Goal: Contribute content: Add original content to the website for others to see

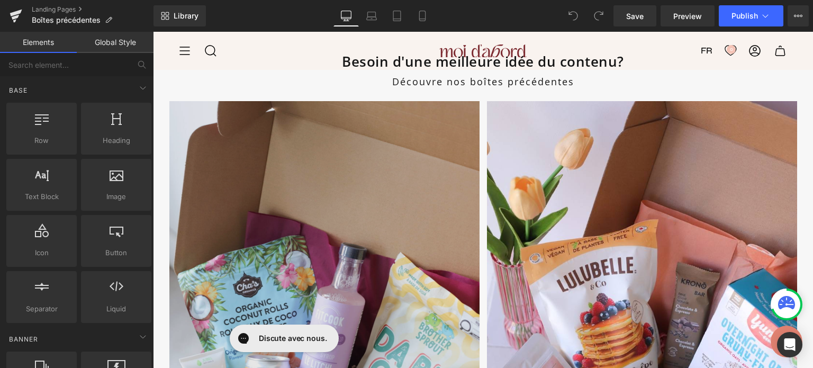
scroll to position [966, 0]
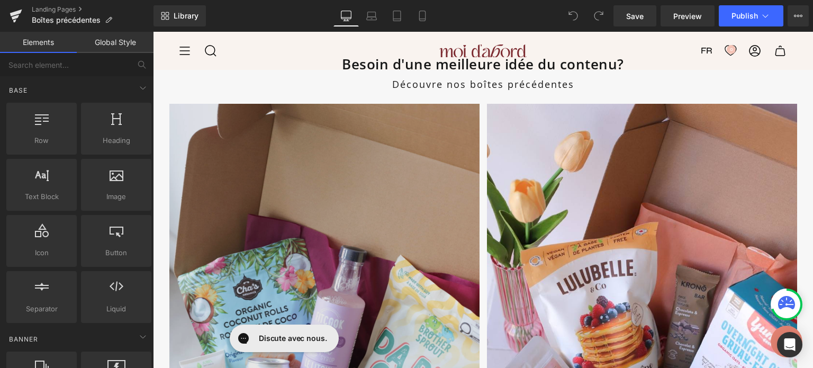
click at [406, 115] on img at bounding box center [324, 336] width 310 height 465
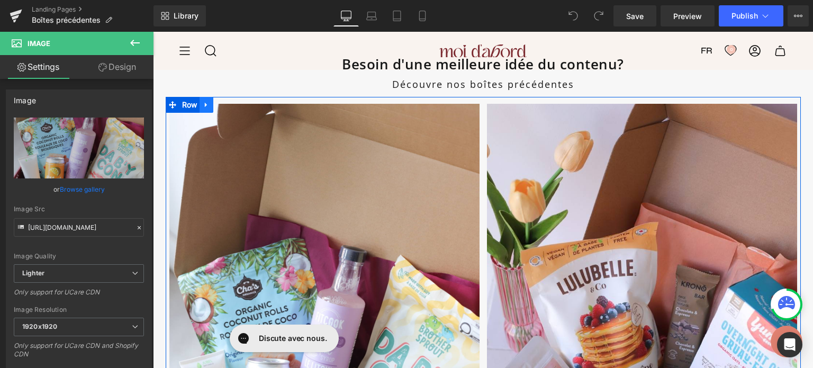
click at [203, 105] on icon at bounding box center [206, 105] width 7 height 8
click at [216, 105] on icon at bounding box center [219, 105] width 7 height 8
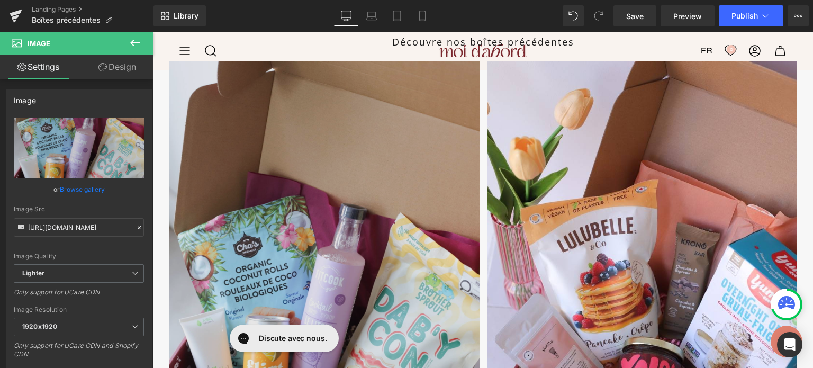
scroll to position [969, 0]
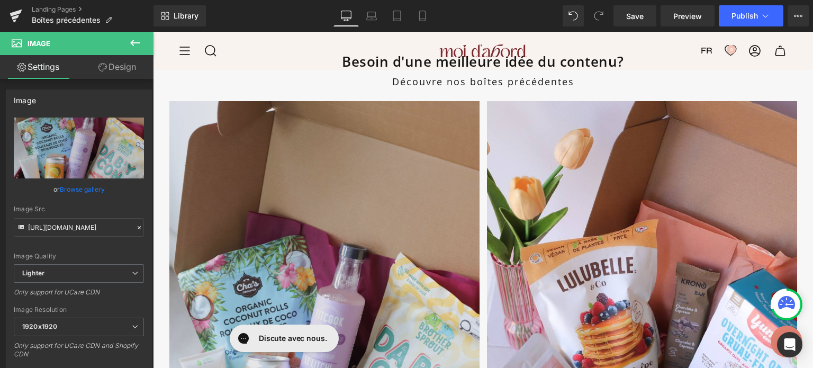
click at [344, 126] on img at bounding box center [324, 333] width 310 height 465
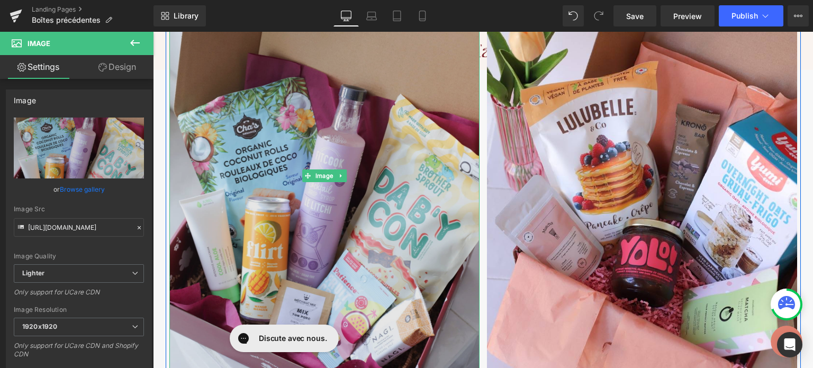
scroll to position [1132, 0]
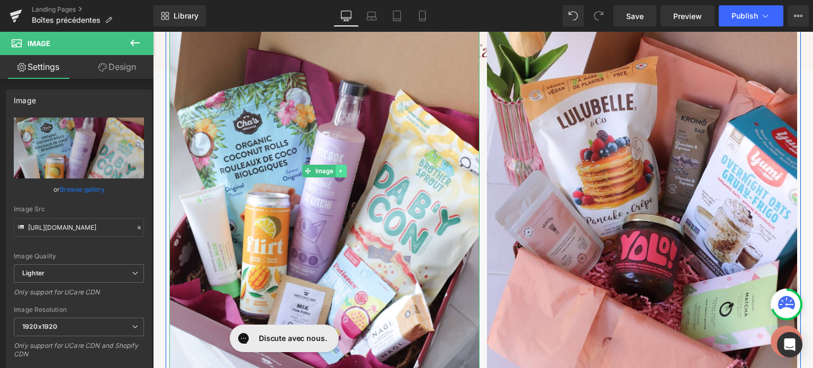
click at [338, 169] on icon at bounding box center [341, 171] width 6 height 6
click at [343, 171] on icon at bounding box center [346, 171] width 6 height 6
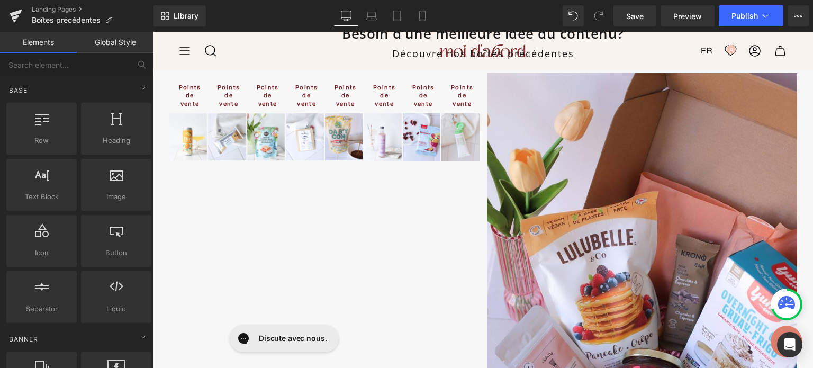
scroll to position [997, 0]
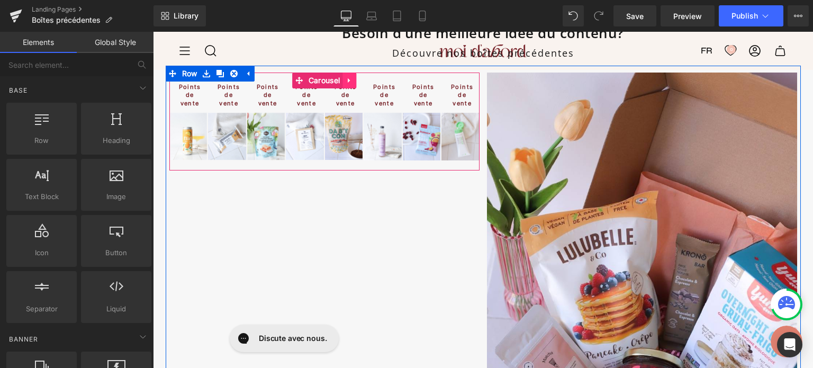
click at [346, 80] on icon at bounding box center [348, 81] width 7 height 8
click at [353, 80] on icon at bounding box center [355, 81] width 7 height 8
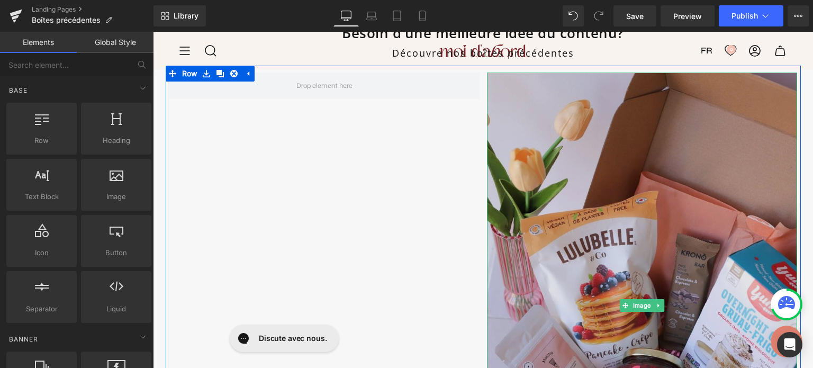
scroll to position [1105, 0]
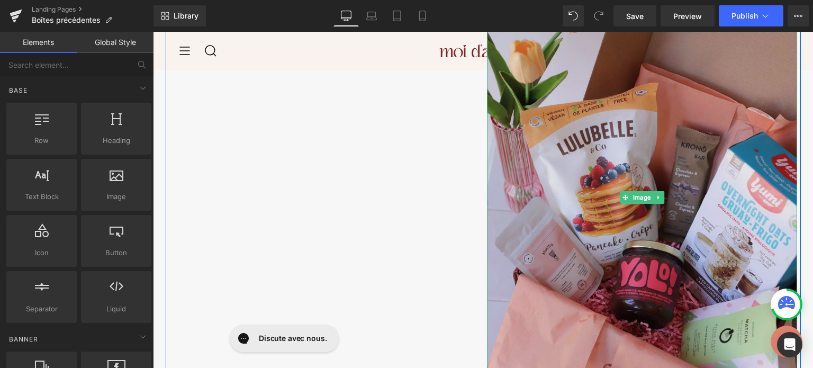
click at [614, 158] on img at bounding box center [642, 197] width 310 height 465
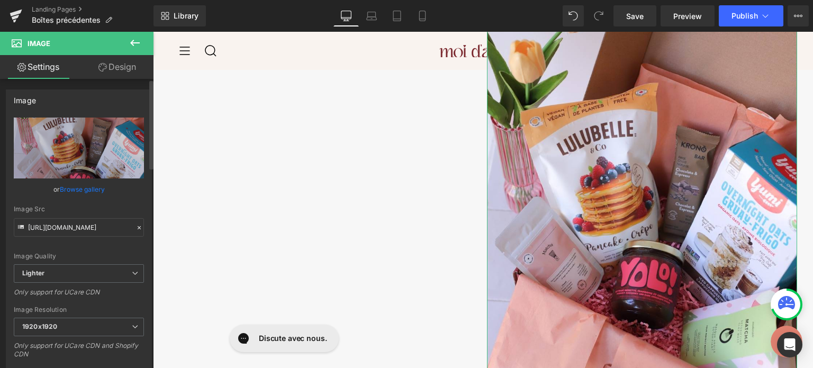
click at [80, 192] on link "Browse gallery" at bounding box center [82, 189] width 45 height 19
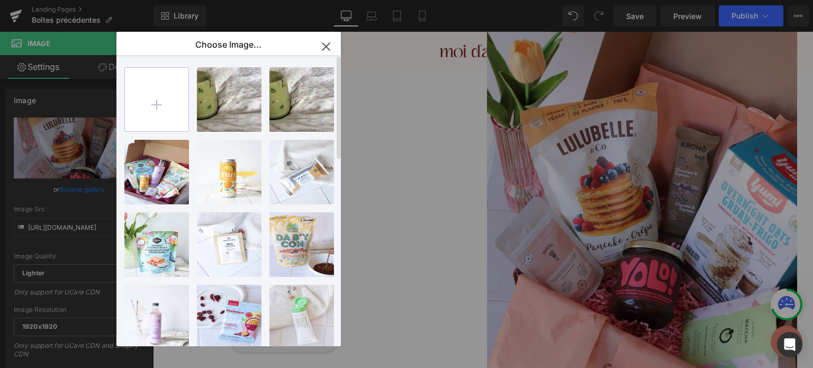
click at [146, 101] on input "file" at bounding box center [156, 99] width 63 height 63
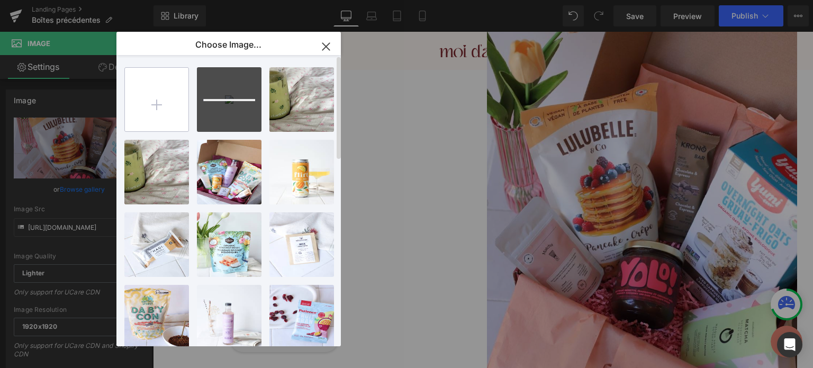
click at [187, 107] on input "file" at bounding box center [156, 99] width 63 height 63
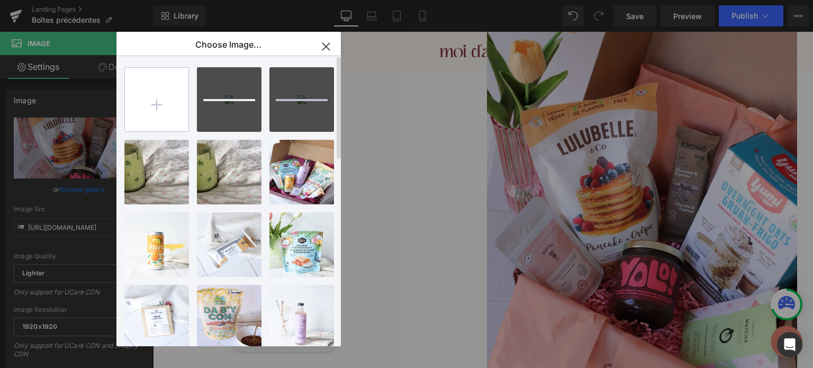
click at [162, 106] on input "file" at bounding box center [156, 99] width 63 height 63
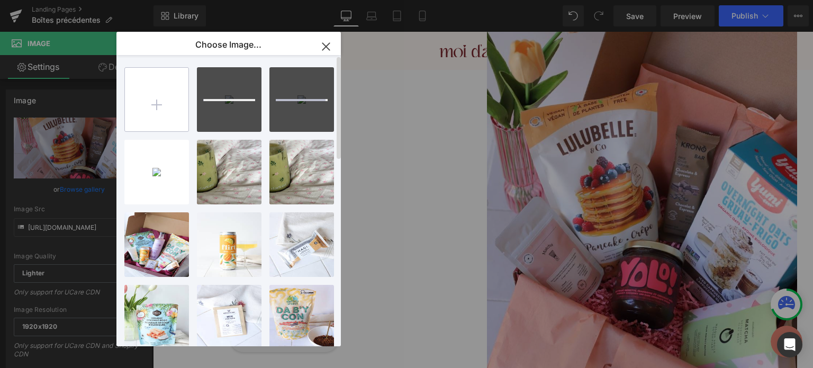
click at [153, 103] on input "file" at bounding box center [156, 99] width 63 height 63
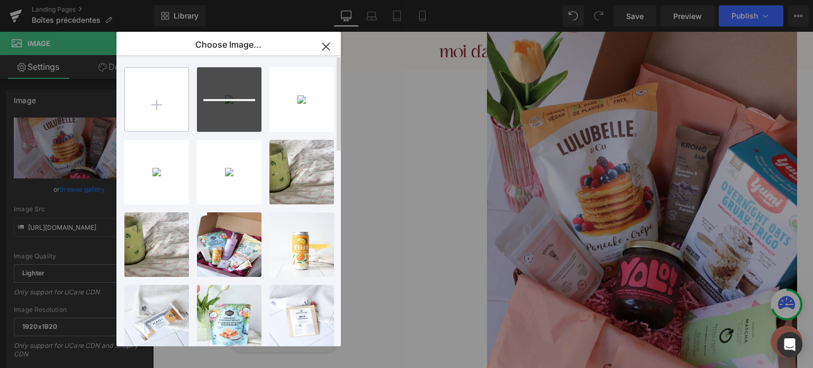
click at [165, 94] on input "file" at bounding box center [156, 99] width 63 height 63
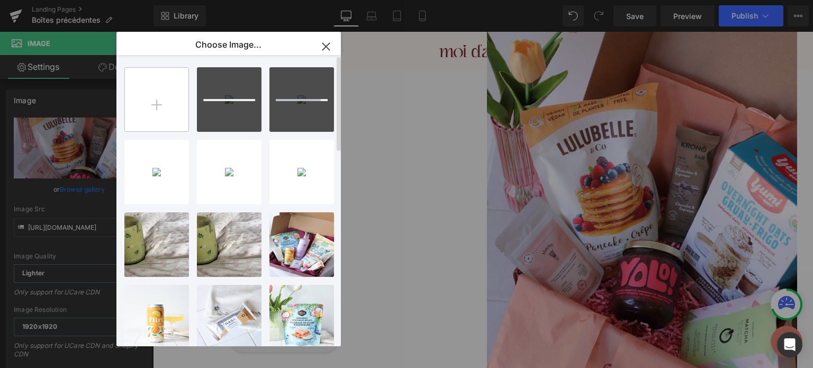
click at [163, 88] on input "file" at bounding box center [156, 99] width 63 height 63
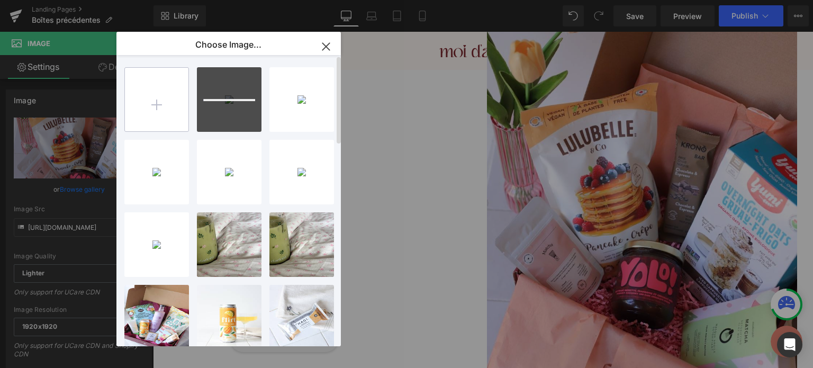
click at [155, 95] on input "file" at bounding box center [156, 99] width 63 height 63
type input "C:\fakepath\IMG_9510.JPG"
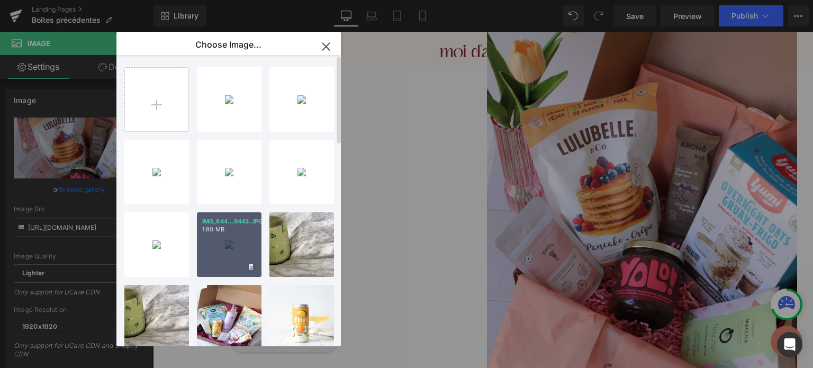
click at [234, 247] on div "IMG_944...9443.JPG 1.80 MB" at bounding box center [229, 244] width 65 height 65
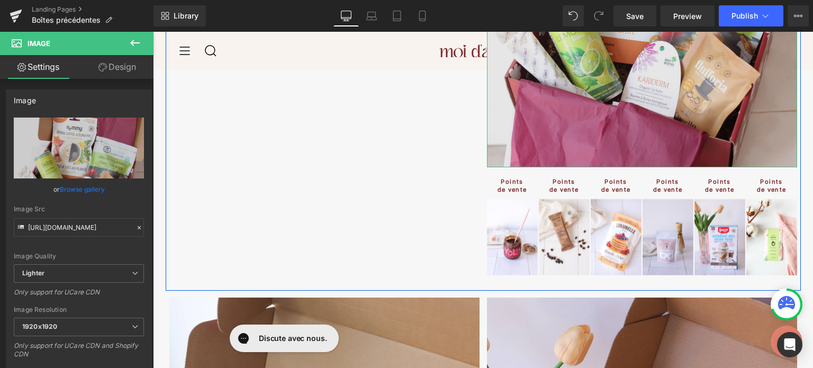
scroll to position [1291, 0]
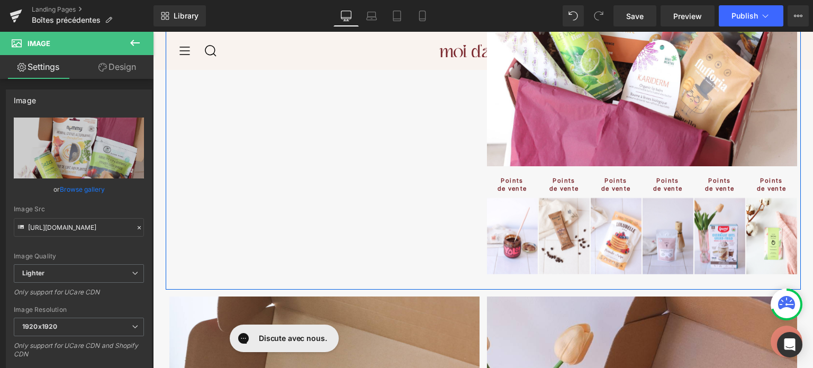
click at [391, 165] on div "Image Points de vente Button Image Points de vente Button Image Points de vente…" at bounding box center [483, 30] width 635 height 518
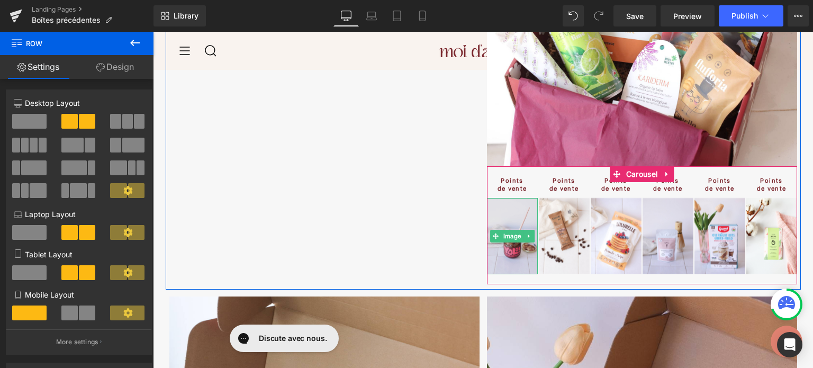
click at [497, 204] on img at bounding box center [512, 236] width 51 height 76
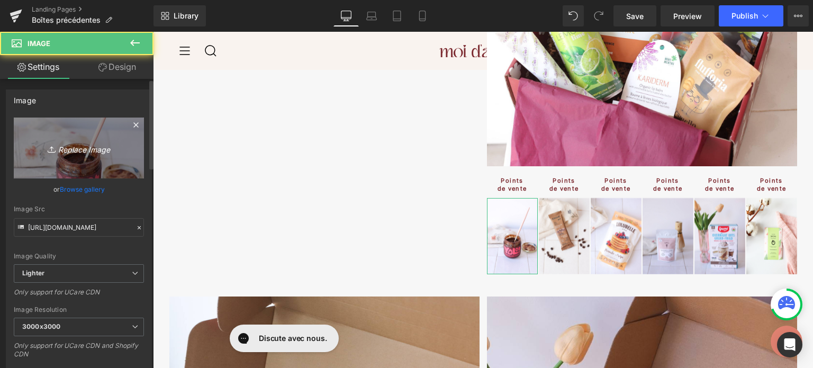
click at [78, 160] on link "Replace Image" at bounding box center [79, 147] width 130 height 61
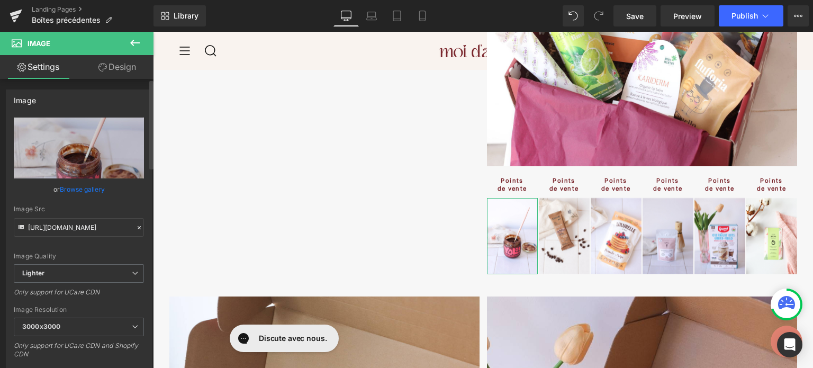
click at [94, 189] on link "Browse gallery" at bounding box center [82, 189] width 45 height 19
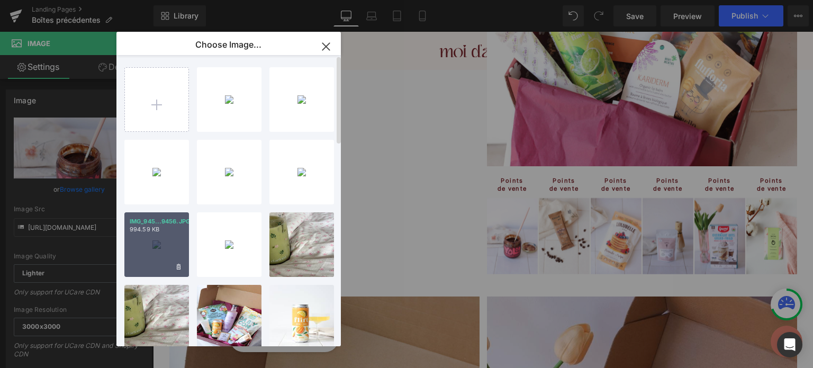
click at [148, 243] on div "IMG_945...9456.JPG 994.59 KB" at bounding box center [156, 244] width 65 height 65
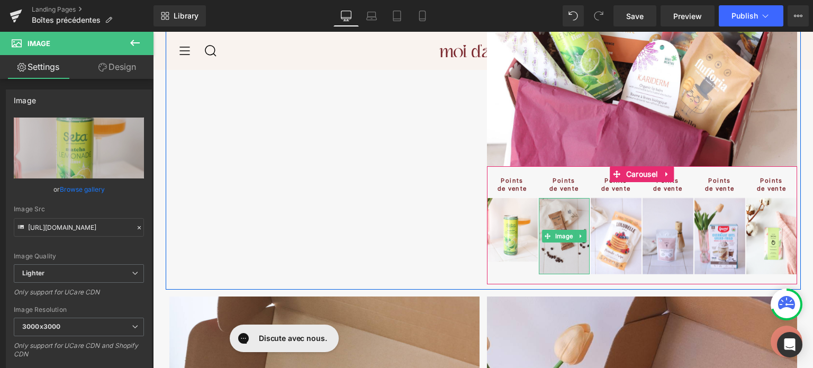
click at [558, 209] on img at bounding box center [564, 236] width 51 height 76
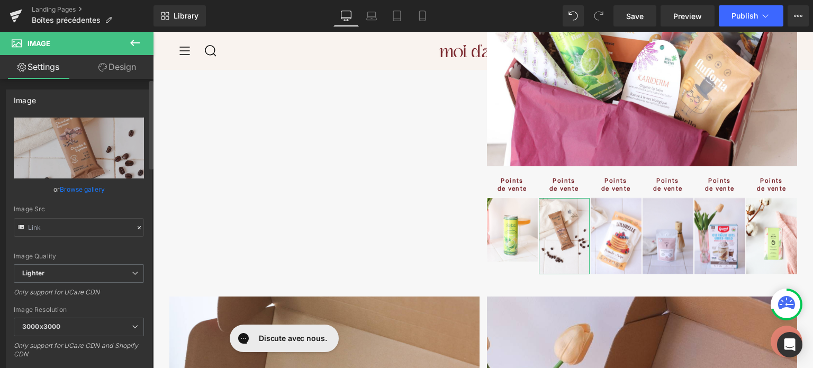
click at [86, 188] on link "Browse gallery" at bounding box center [82, 189] width 45 height 19
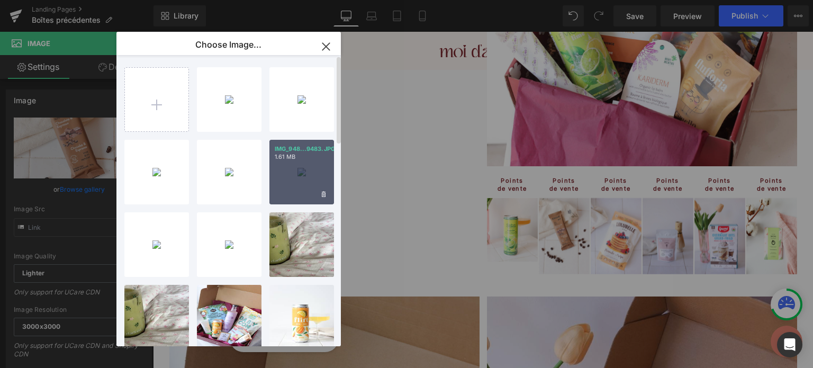
click at [296, 184] on div "IMG_948...9483.JPG 1.61 MB" at bounding box center [301, 172] width 65 height 65
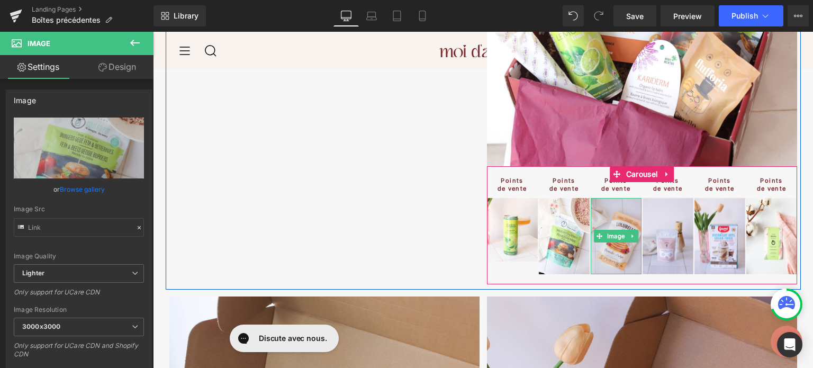
click at [607, 208] on img at bounding box center [615, 236] width 51 height 76
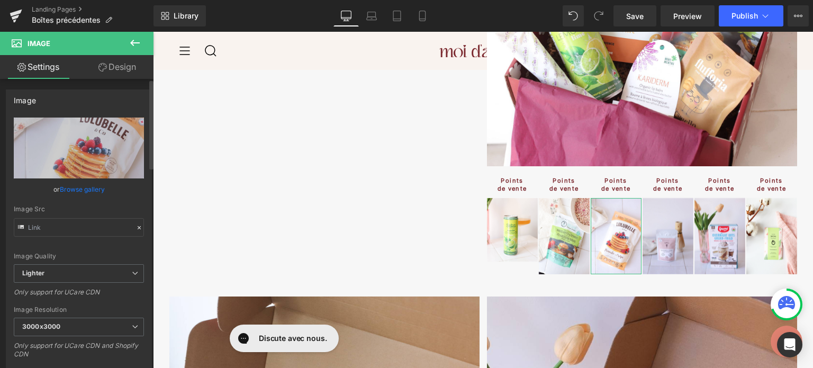
click at [85, 191] on link "Browse gallery" at bounding box center [82, 189] width 45 height 19
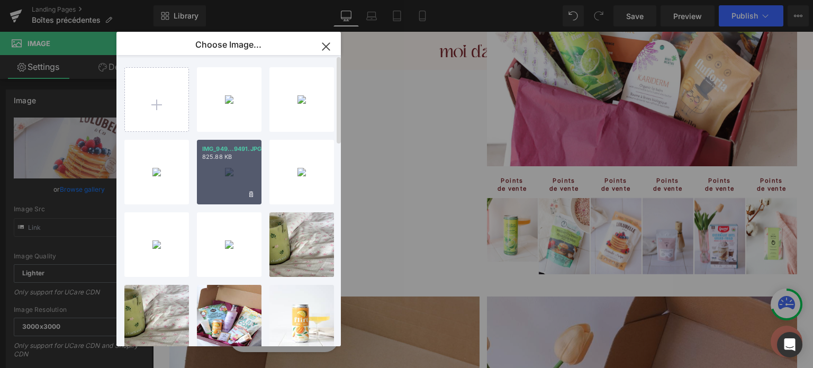
click at [225, 185] on div "IMG_949...9491.JPG 825.88 KB" at bounding box center [229, 172] width 65 height 65
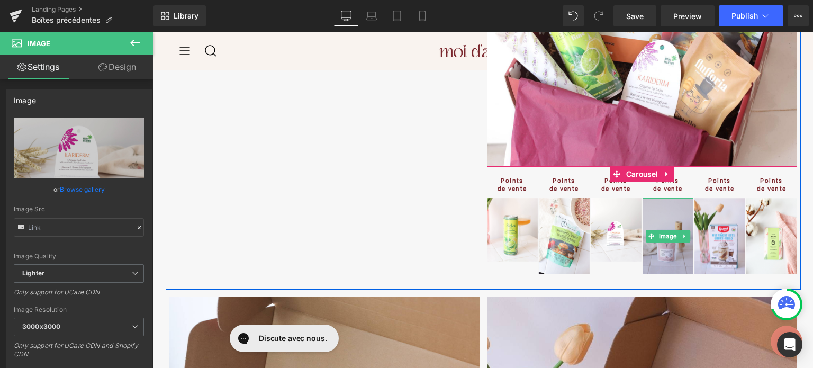
click at [659, 210] on img at bounding box center [667, 236] width 51 height 76
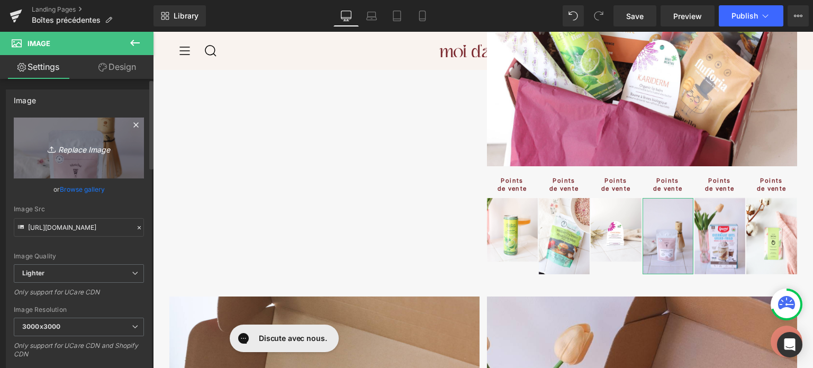
click at [89, 152] on icon "Replace Image" at bounding box center [79, 147] width 85 height 13
type input "C:\fakepath\IMG_9504.JPG"
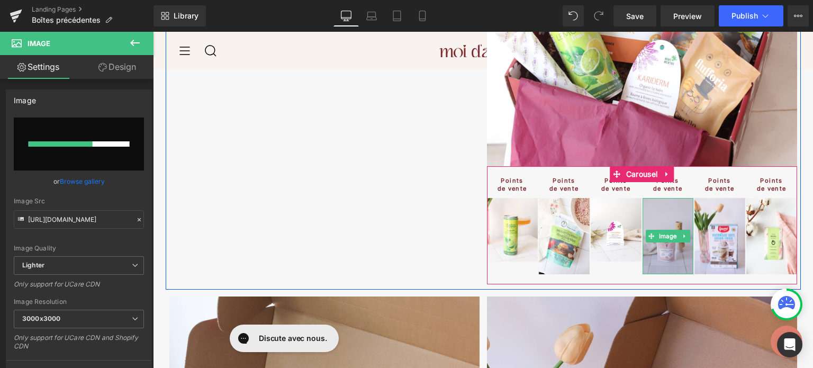
click at [657, 215] on img at bounding box center [667, 236] width 51 height 76
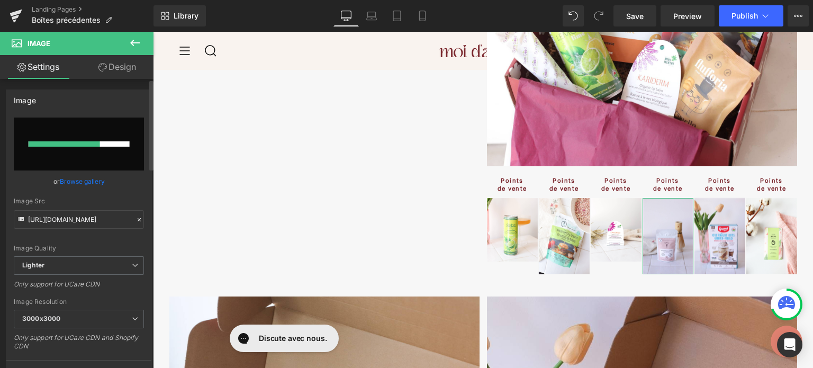
click at [86, 182] on link "Browse gallery" at bounding box center [82, 181] width 45 height 19
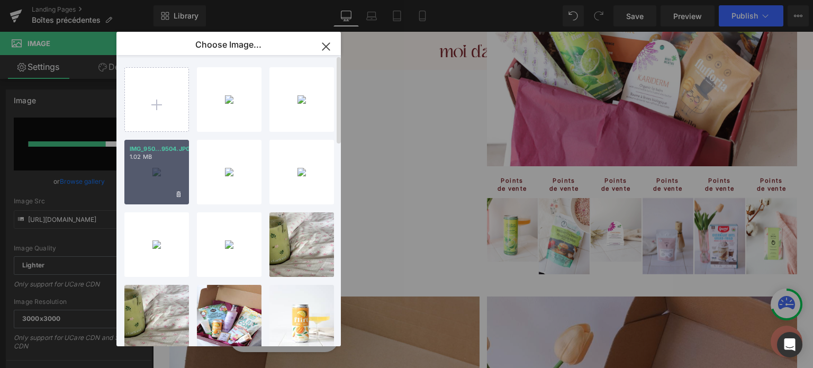
click at [157, 169] on div "IMG_950...9504.JPG 1.02 MB" at bounding box center [156, 172] width 65 height 65
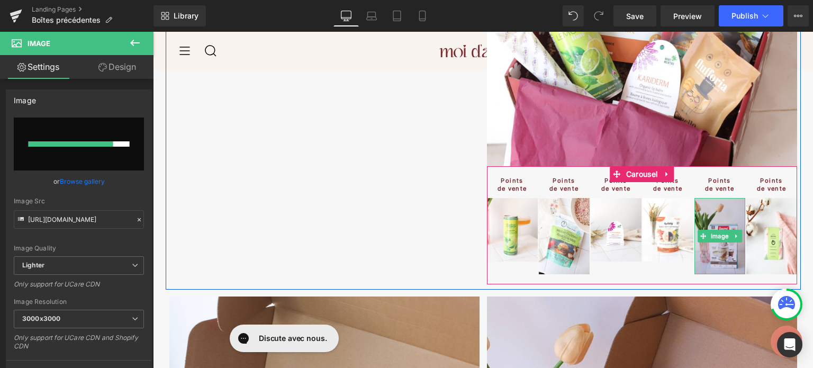
click at [722, 209] on img at bounding box center [719, 236] width 51 height 76
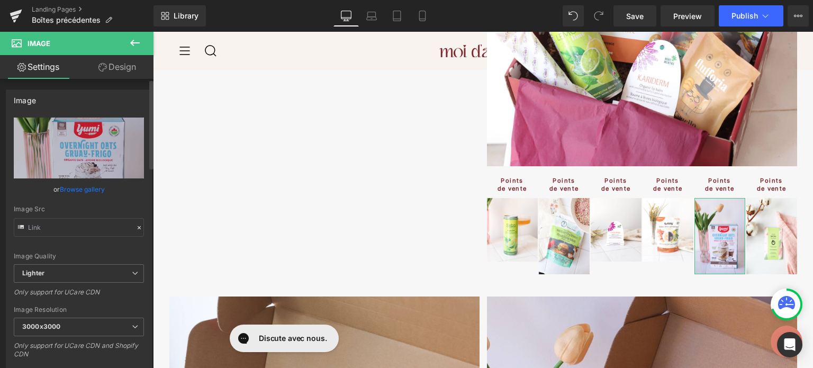
click at [76, 186] on link "Browse gallery" at bounding box center [82, 189] width 45 height 19
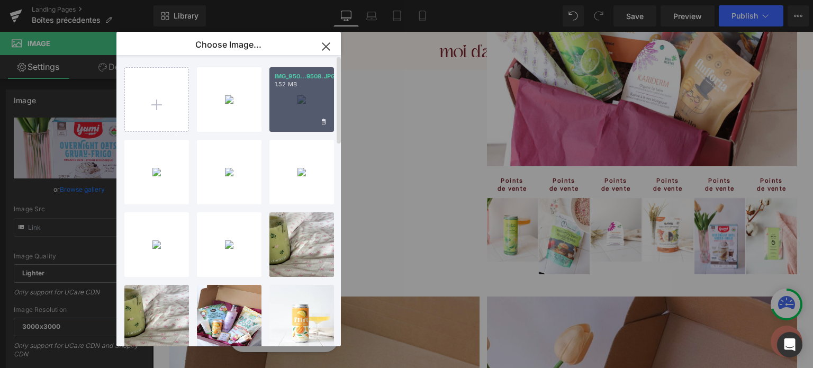
click at [299, 95] on div "IMG_950...9508.JPG 1.52 MB" at bounding box center [301, 99] width 65 height 65
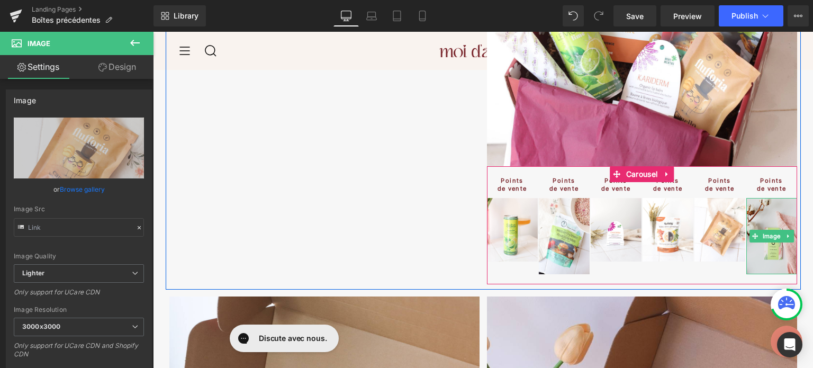
click at [769, 216] on img at bounding box center [771, 236] width 51 height 76
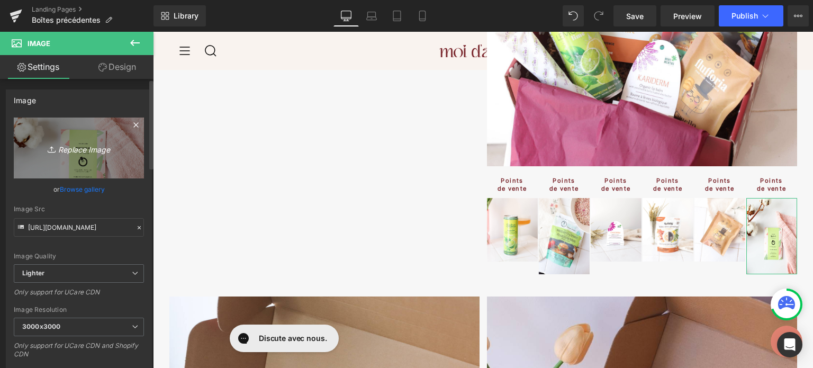
click at [93, 152] on icon "Replace Image" at bounding box center [79, 147] width 85 height 13
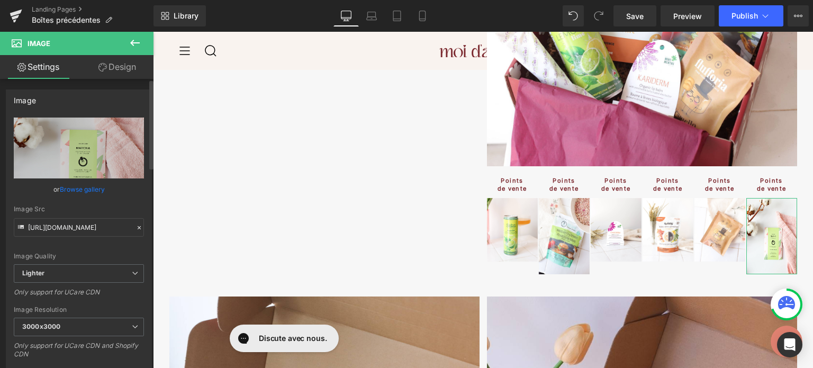
click at [80, 186] on link "Browse gallery" at bounding box center [82, 189] width 45 height 19
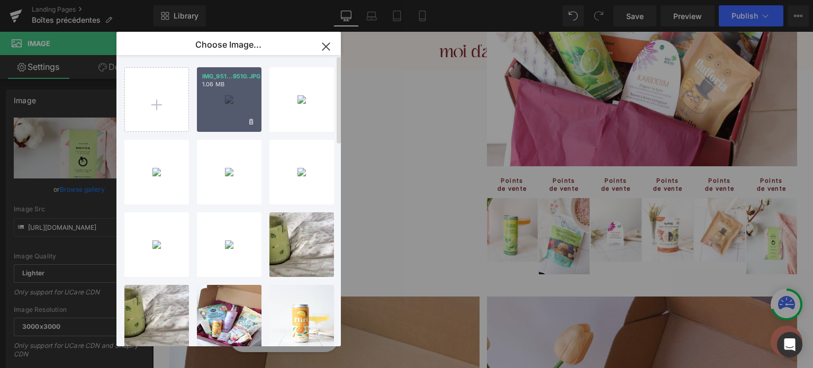
click at [202, 101] on div "IMG_951...9510.JPG 1.06 MB" at bounding box center [229, 99] width 65 height 65
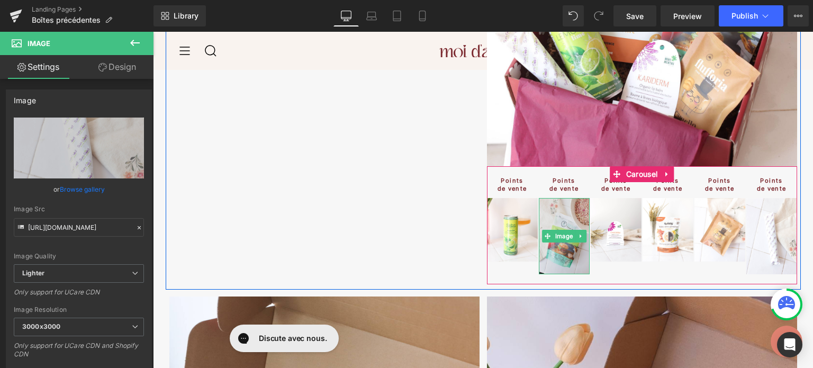
click at [550, 212] on img at bounding box center [564, 236] width 51 height 76
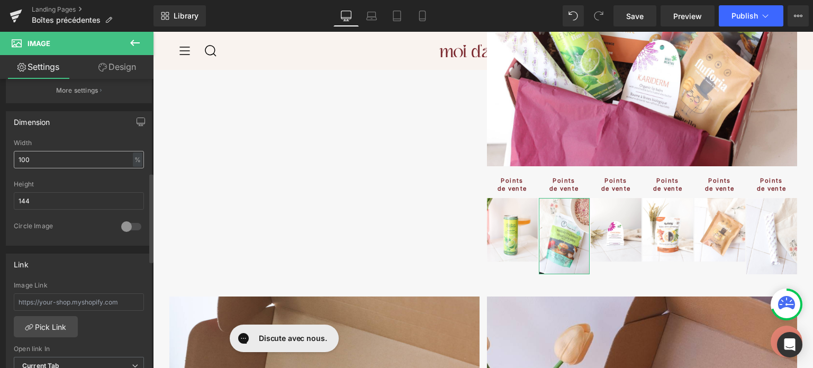
scroll to position [331, 0]
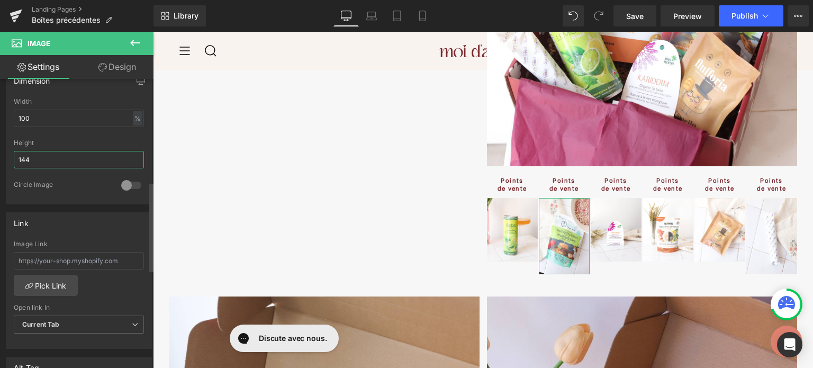
click at [56, 154] on input "144" at bounding box center [79, 159] width 130 height 17
type input "120"
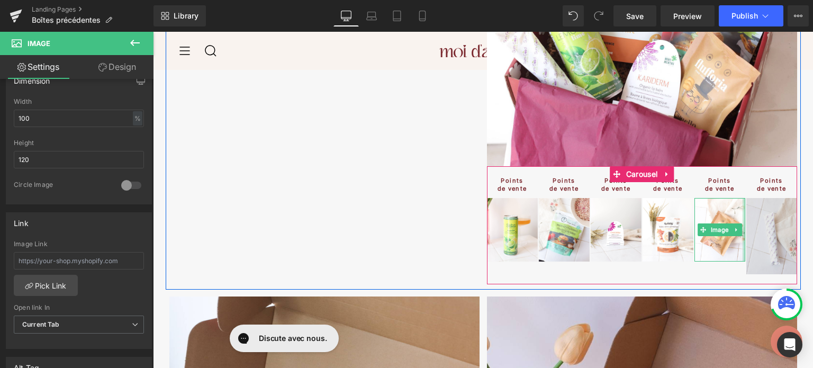
click at [765, 212] on img at bounding box center [771, 236] width 51 height 76
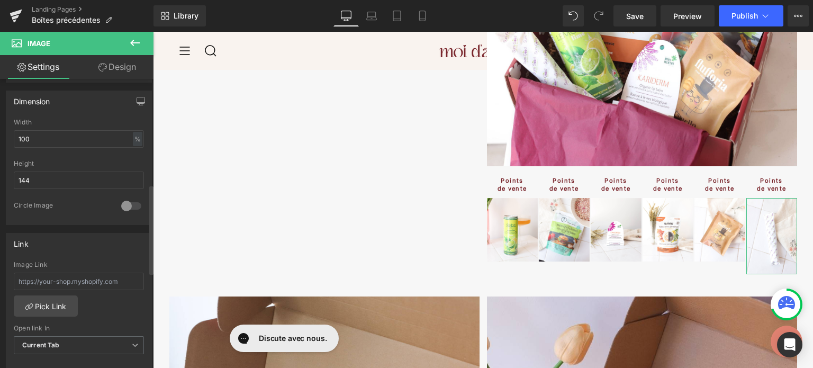
scroll to position [341, 0]
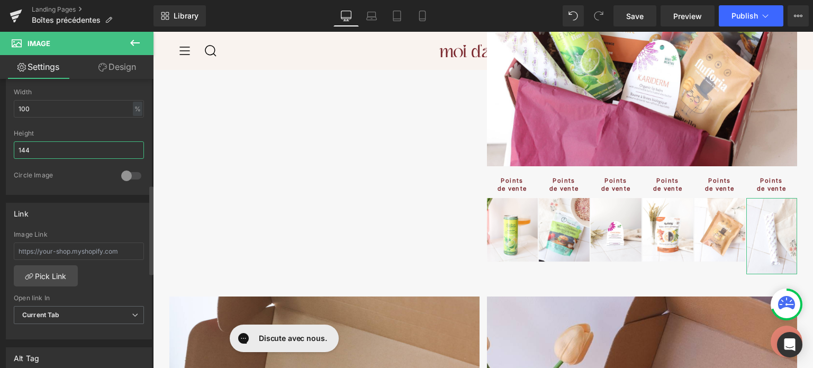
click at [63, 152] on input "144" at bounding box center [79, 149] width 130 height 17
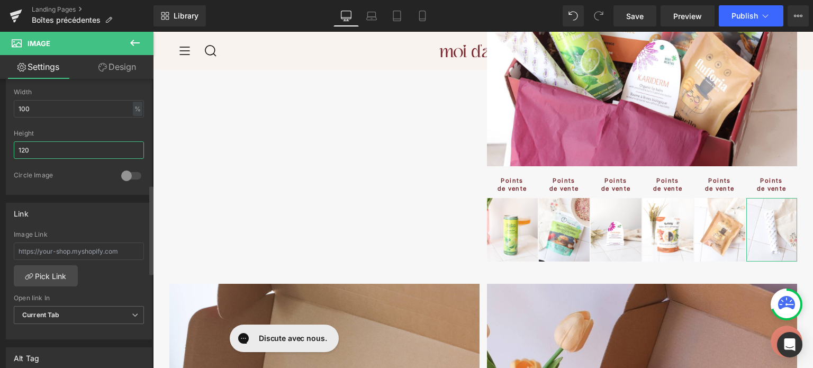
type input "120"
click at [97, 126] on div at bounding box center [79, 126] width 130 height 7
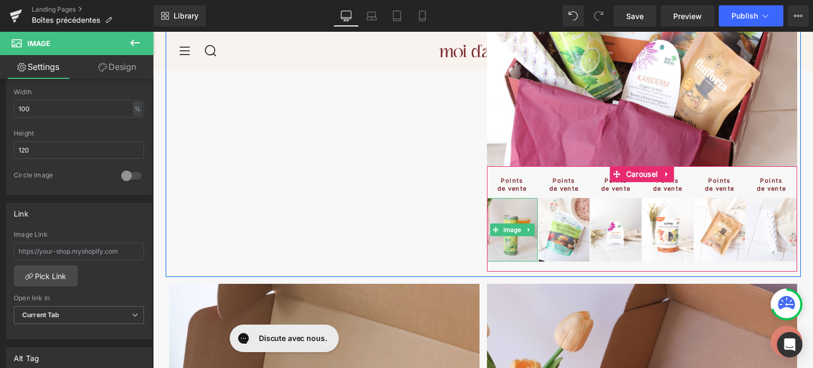
click at [517, 208] on img at bounding box center [512, 229] width 51 height 63
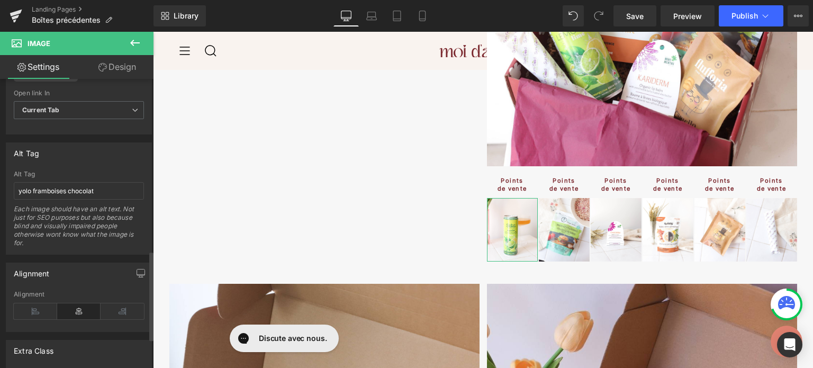
scroll to position [556, 0]
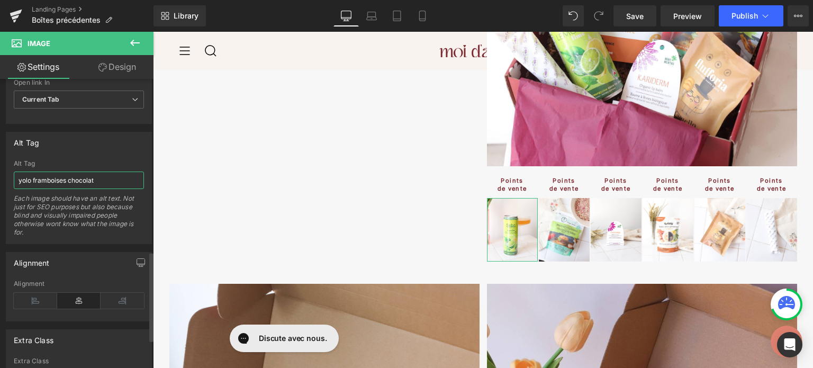
drag, startPoint x: 105, startPoint y: 185, endPoint x: 0, endPoint y: 148, distance: 111.8
click at [0, 148] on div "Alt Tag yolo framboises chocolat Alt Tag yolo framboises chocolat Each image sh…" at bounding box center [79, 184] width 158 height 120
type input "seta matcha limonade"
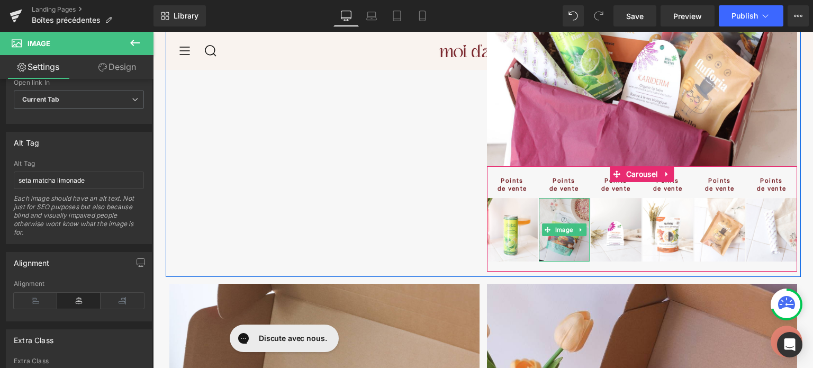
click at [560, 205] on img at bounding box center [564, 229] width 51 height 63
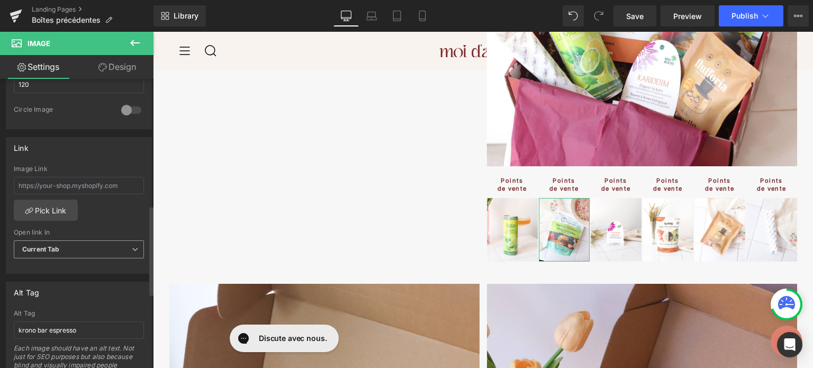
scroll to position [407, 0]
drag, startPoint x: 102, startPoint y: 332, endPoint x: 0, endPoint y: 306, distance: 104.8
click at [0, 306] on div "Alt Tag krono bar espresso Alt Tag krono bar espresso Each image should have an…" at bounding box center [79, 332] width 158 height 120
type input "tout en pot burger végé feta"
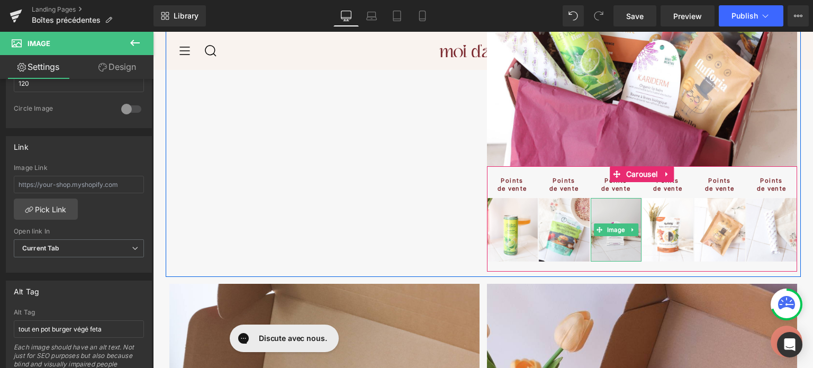
click at [605, 209] on img at bounding box center [615, 229] width 51 height 63
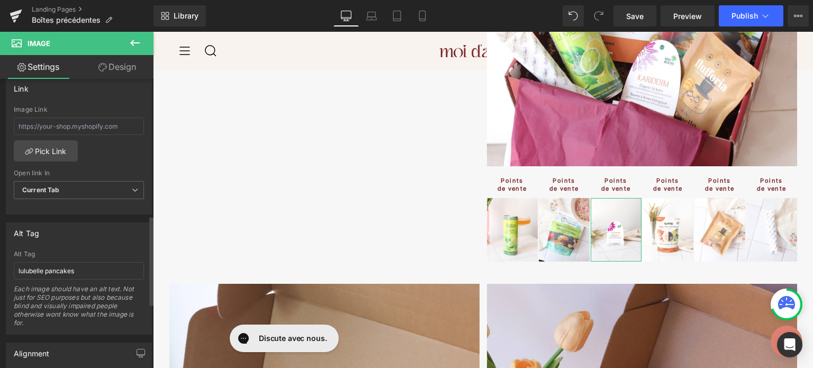
scroll to position [474, 0]
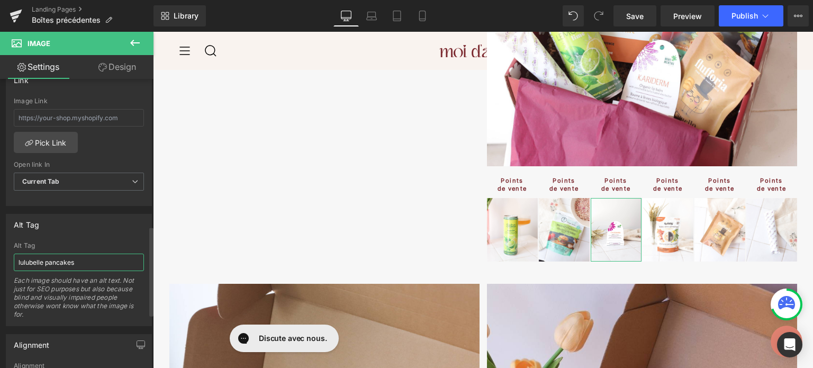
drag, startPoint x: 92, startPoint y: 264, endPoint x: 0, endPoint y: 216, distance: 103.2
click at [0, 216] on div "Alt Tag lulubelle pancakes Alt Tag lulubelle pancakes Each image should have an…" at bounding box center [79, 266] width 158 height 120
type input "baume à lèvres kariderm"
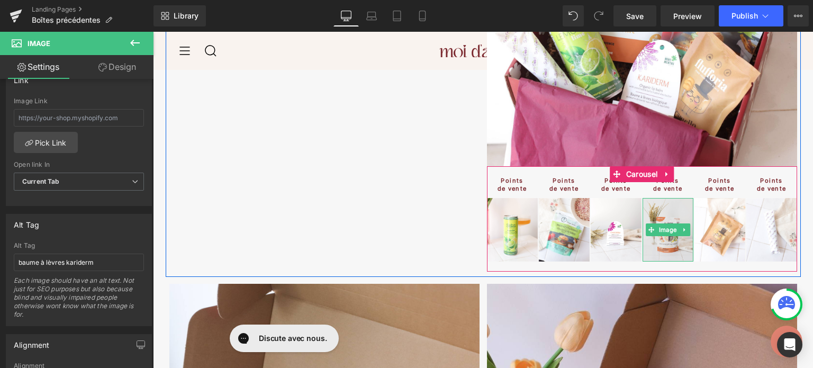
click at [670, 214] on img at bounding box center [667, 229] width 51 height 63
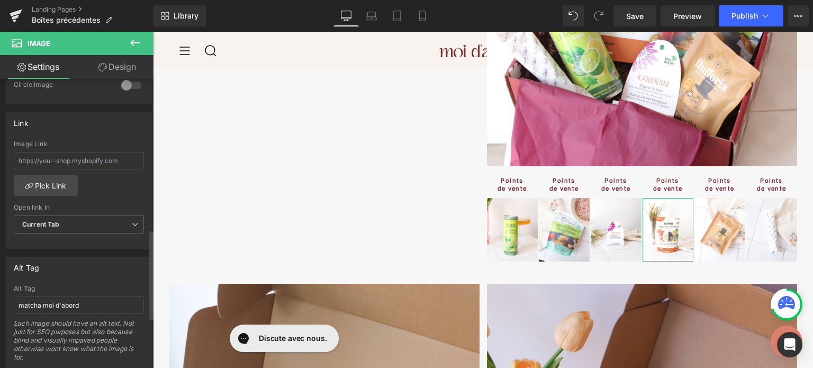
scroll to position [490, 0]
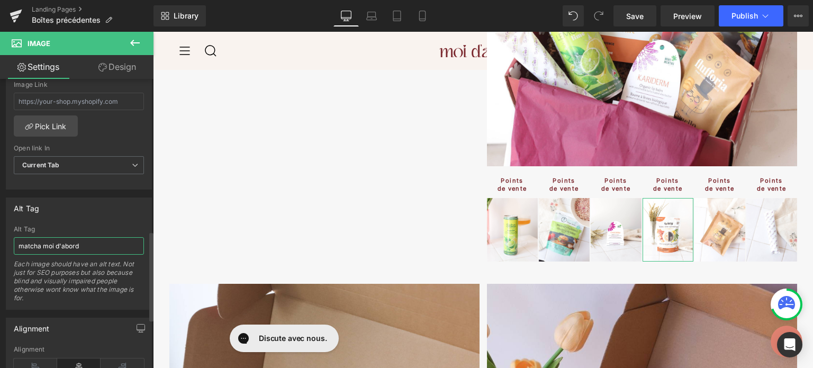
drag, startPoint x: 88, startPoint y: 248, endPoint x: 0, endPoint y: 242, distance: 88.5
click at [0, 242] on div "Alt Tag matcha moi d'abord Alt Tag matcha moi d'abord Each image should have an…" at bounding box center [79, 249] width 158 height 120
type input "nummy café"
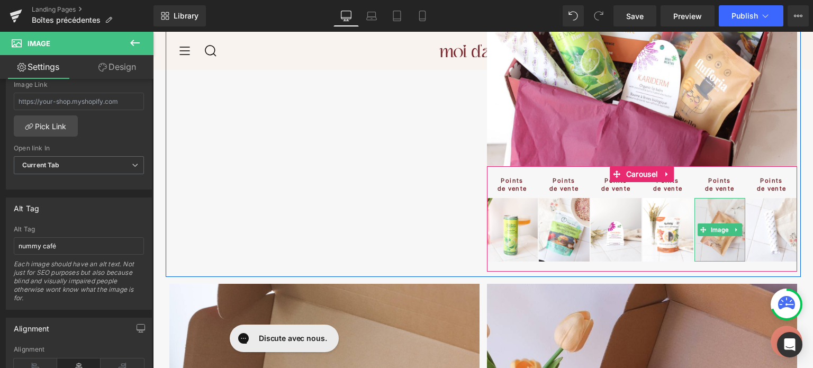
click at [720, 213] on img at bounding box center [719, 229] width 51 height 63
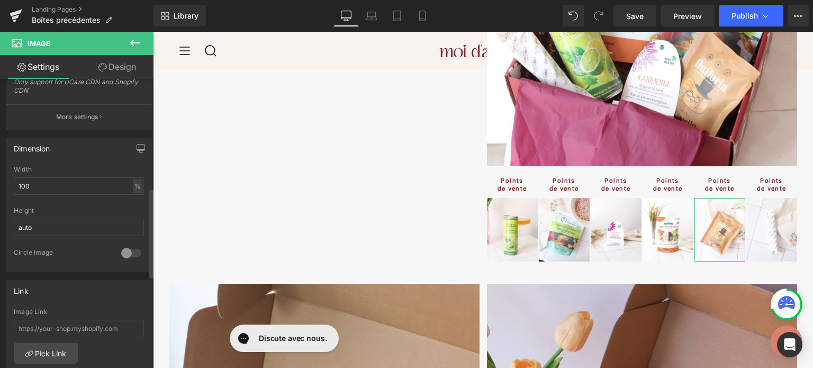
scroll to position [387, 0]
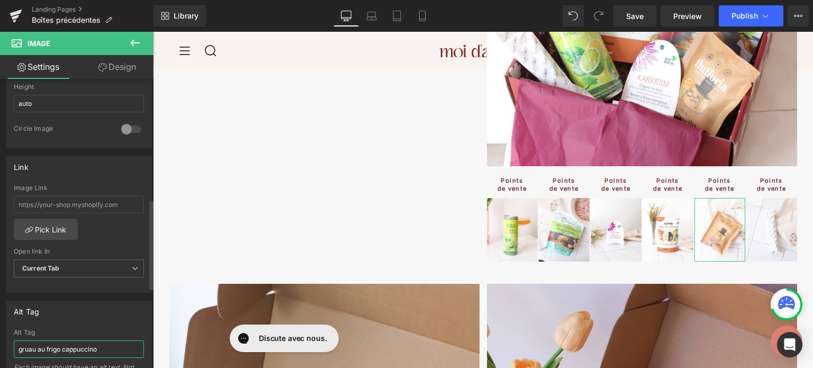
click at [0, 334] on div "Alt Tag gruau au frigo cappuccino Alt Tag gruau au frigo cappuccino Each image …" at bounding box center [79, 353] width 158 height 120
type input "flufforia barbe à papa"
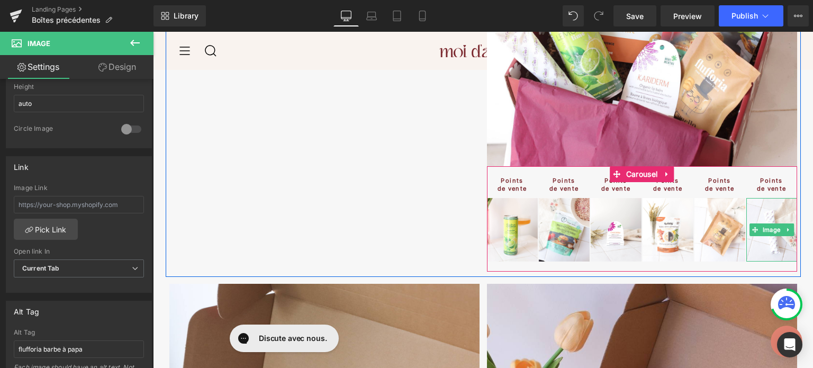
click at [755, 208] on img at bounding box center [771, 229] width 51 height 63
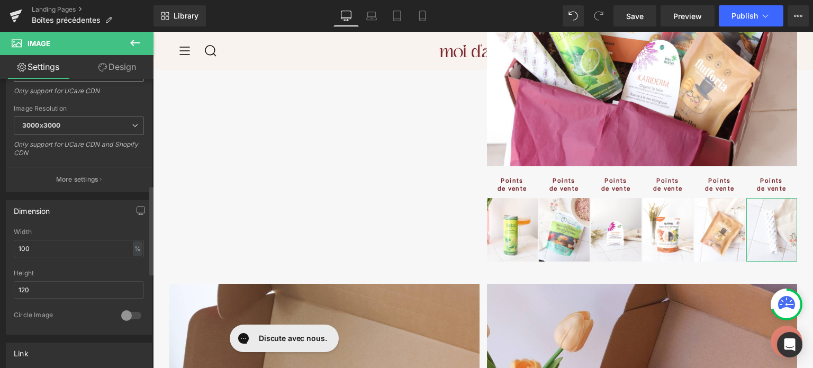
scroll to position [423, 0]
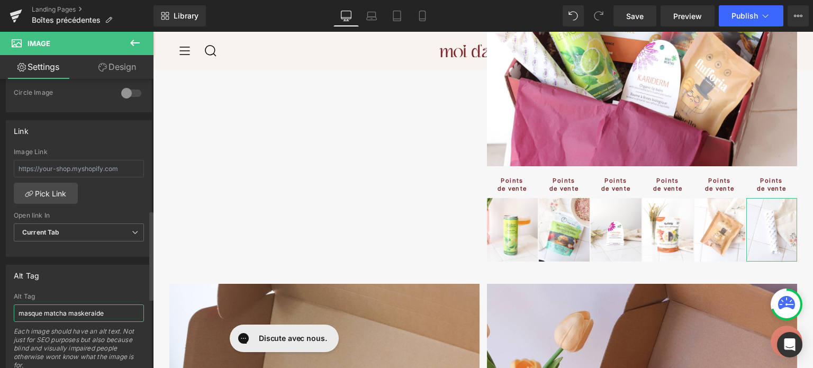
drag, startPoint x: 116, startPoint y: 307, endPoint x: 0, endPoint y: 276, distance: 120.6
click at [0, 276] on div "Alt Tag masque matcha maskeraide Alt Tag masque matcha maskeraide Each image sh…" at bounding box center [79, 317] width 158 height 120
type input "sum good popsicle"
click at [106, 266] on div "Alt Tag" at bounding box center [78, 275] width 145 height 20
click at [632, 16] on span "Save" at bounding box center [634, 16] width 17 height 11
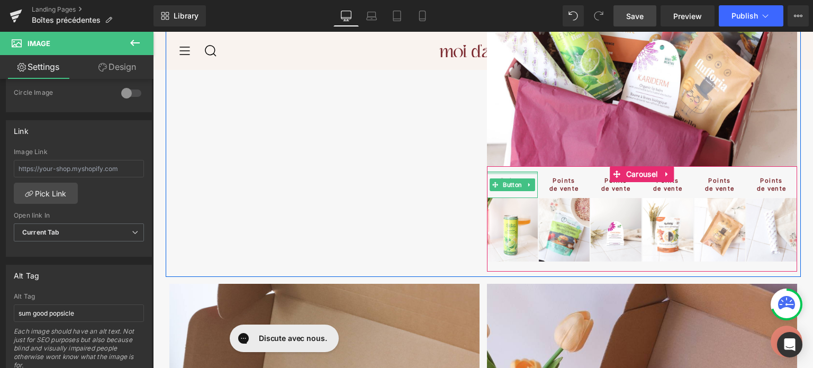
click at [495, 171] on div at bounding box center [512, 172] width 51 height 3
click at [507, 183] on span "Button" at bounding box center [511, 184] width 23 height 13
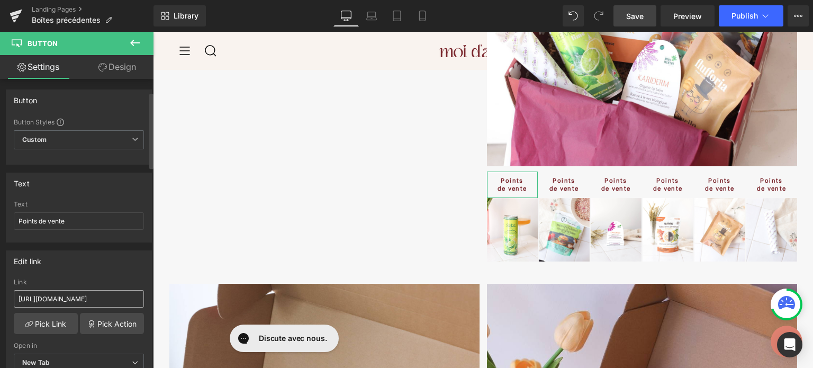
scroll to position [49, 0]
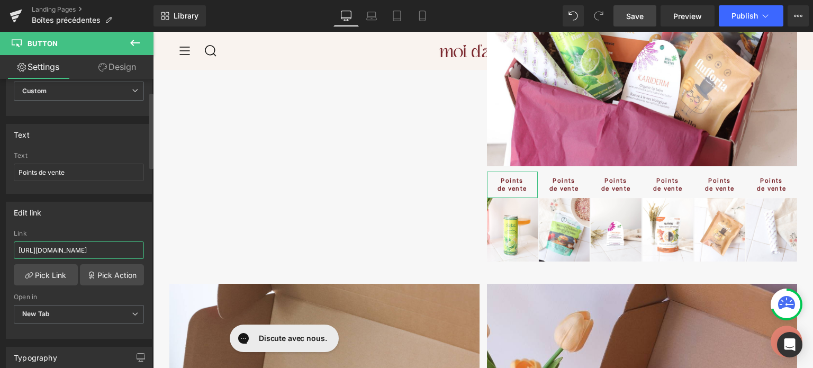
click at [98, 243] on input "[URL][DOMAIN_NAME]" at bounding box center [79, 249] width 130 height 17
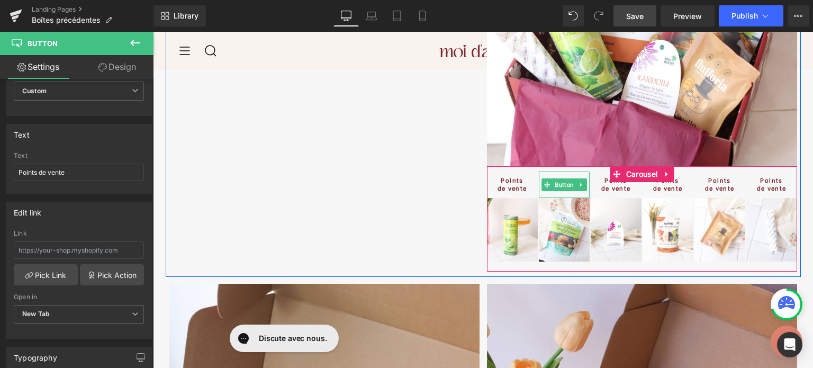
click at [560, 173] on link "Points de vente" at bounding box center [564, 184] width 51 height 26
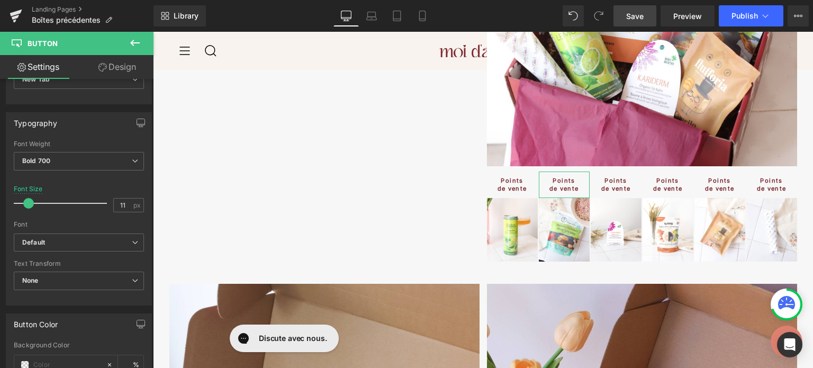
scroll to position [284, 0]
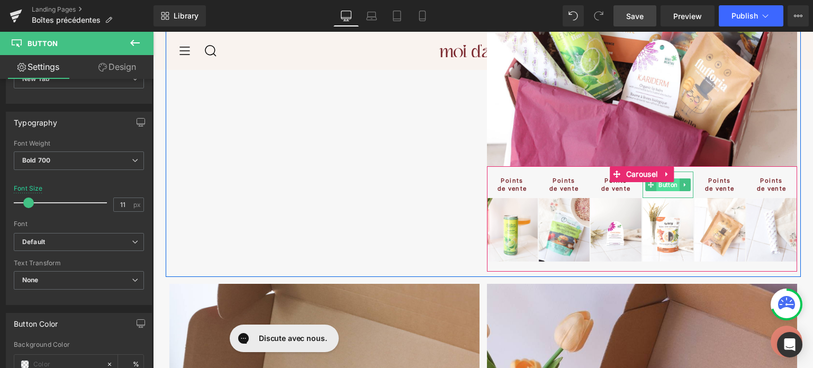
click at [670, 185] on span "Button" at bounding box center [667, 184] width 23 height 13
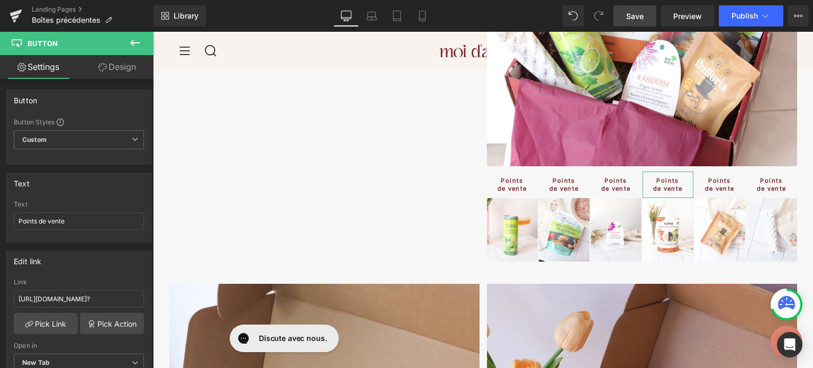
scroll to position [87, 0]
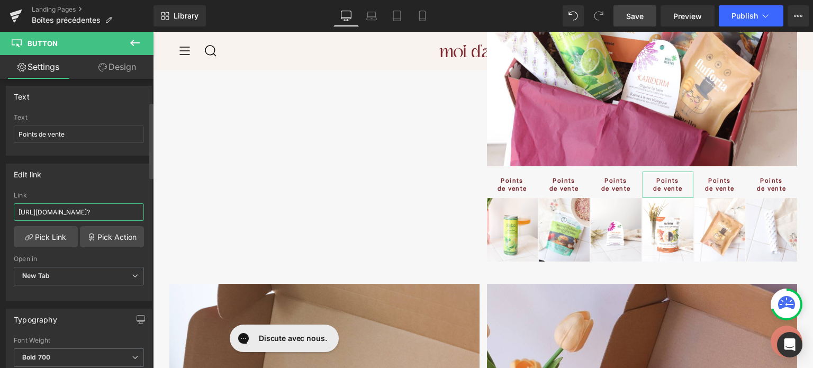
click at [90, 211] on input "[URL][DOMAIN_NAME]?" at bounding box center [79, 211] width 130 height 17
paste input "cafe-instantane-caramel-nummy"
type input "[URL][DOMAIN_NAME]"
click at [118, 167] on div "Edit link" at bounding box center [78, 174] width 145 height 20
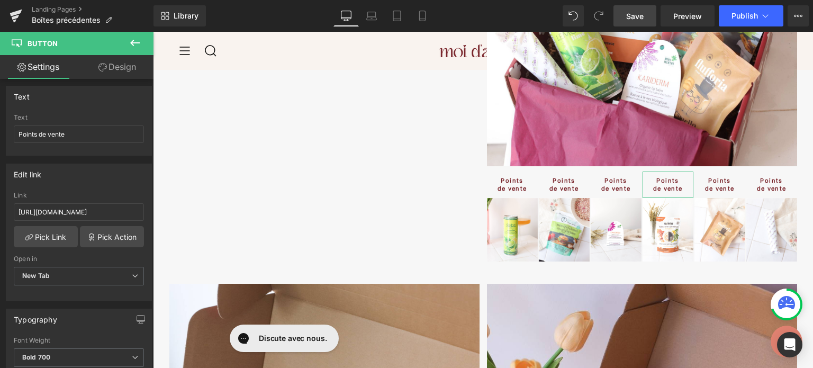
scroll to position [0, 0]
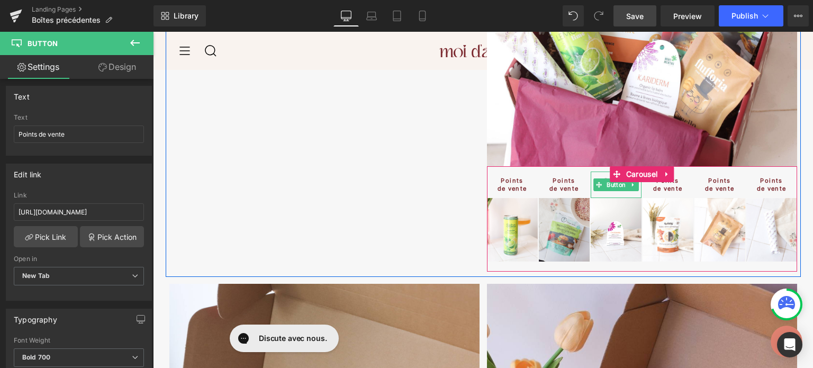
click at [605, 185] on span "Button" at bounding box center [615, 184] width 23 height 13
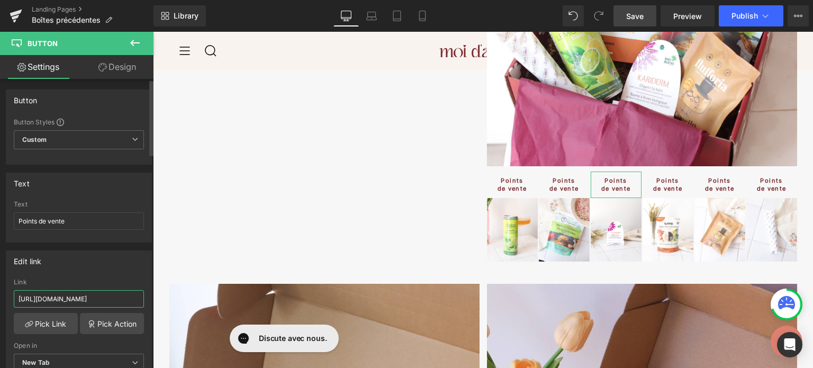
click at [108, 300] on input "[URL][DOMAIN_NAME]" at bounding box center [79, 298] width 130 height 17
paste input "baume-a-levres-kariderm"
type input "[URL][DOMAIN_NAME]"
click at [102, 274] on div "Edit link [URL][DOMAIN_NAME] Link [URL][DOMAIN_NAME] Pick Link Pick Action Curr…" at bounding box center [79, 318] width 146 height 137
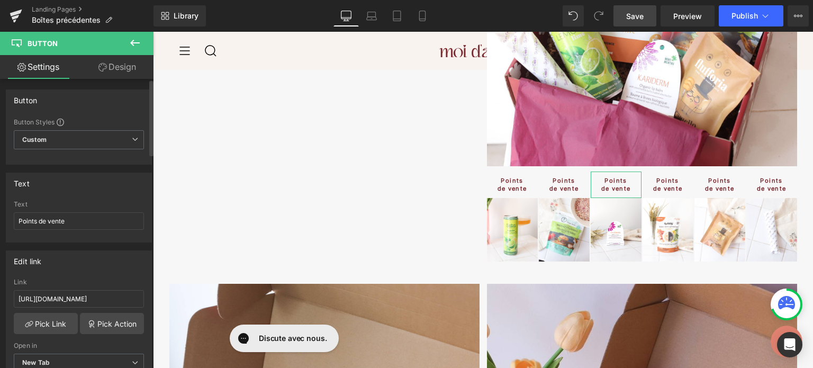
scroll to position [0, 0]
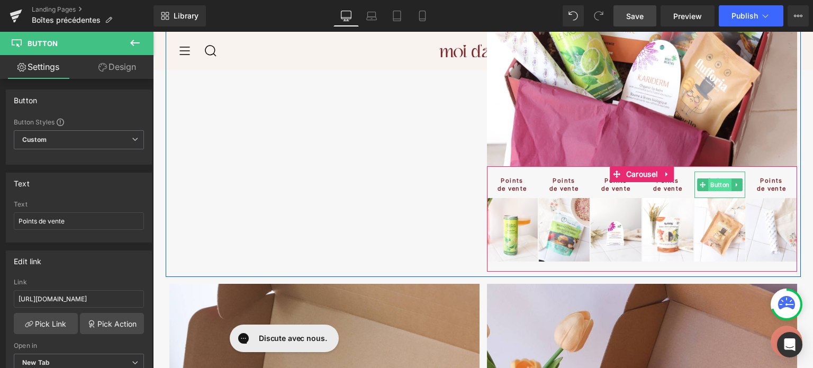
click at [713, 182] on span "Button" at bounding box center [719, 184] width 23 height 13
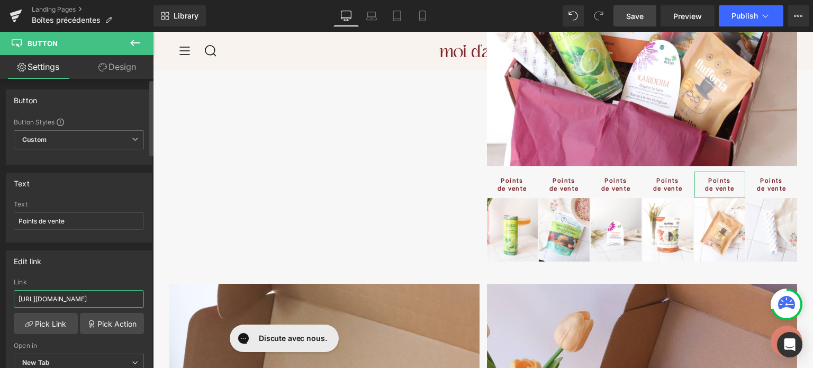
click at [74, 300] on input "[URL][DOMAIN_NAME]" at bounding box center [79, 298] width 130 height 17
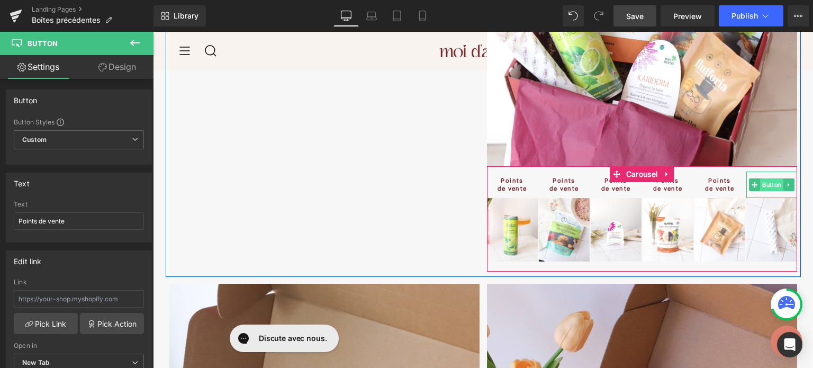
click at [769, 178] on link "Button" at bounding box center [766, 184] width 34 height 13
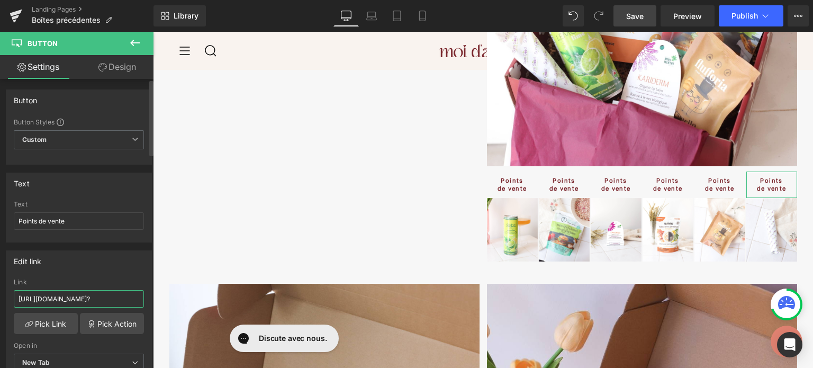
click at [108, 298] on input "[URL][DOMAIN_NAME]?" at bounding box center [79, 298] width 130 height 17
click at [641, 20] on span "Save" at bounding box center [634, 16] width 17 height 11
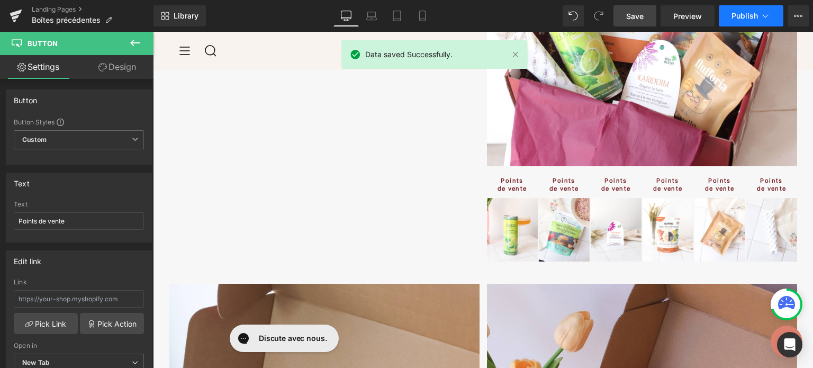
click at [741, 19] on span "Publish" at bounding box center [744, 16] width 26 height 8
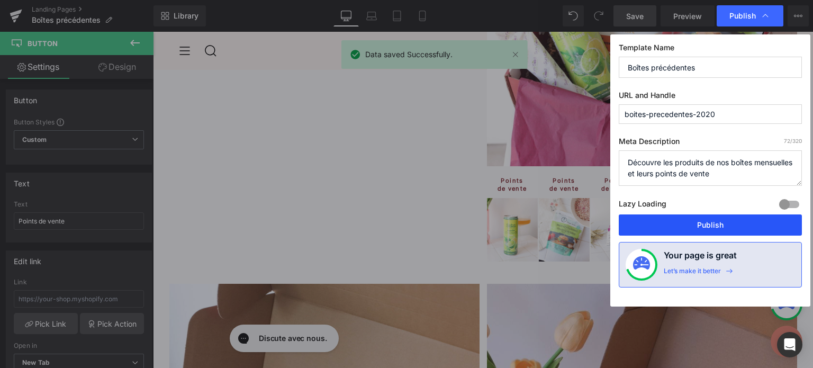
click at [713, 226] on button "Publish" at bounding box center [709, 224] width 183 height 21
